Goal: Task Accomplishment & Management: Use online tool/utility

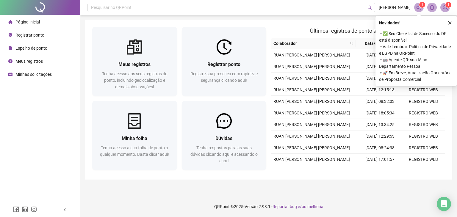
click at [446, 23] on button "button" at bounding box center [449, 22] width 7 height 7
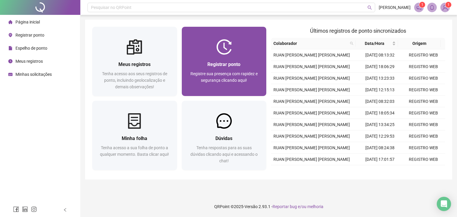
click at [231, 60] on div "Registrar ponto Registre sua presença com rapidez e segurança clicando aqui!" at bounding box center [224, 75] width 85 height 41
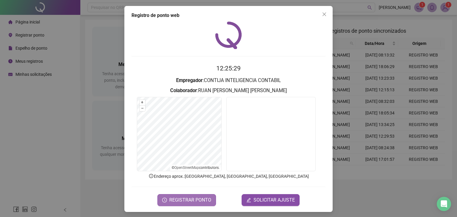
click at [204, 200] on span "REGISTRAR PONTO" at bounding box center [190, 200] width 42 height 7
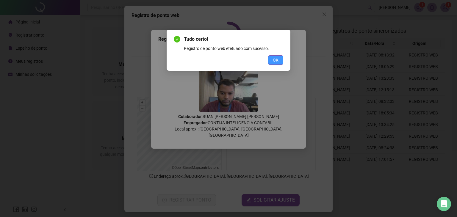
click at [278, 60] on span "OK" at bounding box center [276, 60] width 6 height 7
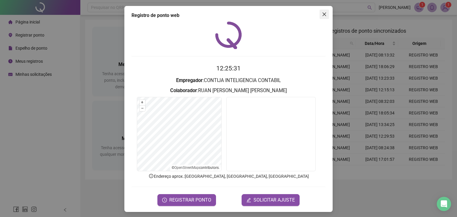
click at [322, 16] on icon "close" at bounding box center [324, 14] width 5 height 5
